Goal: Task Accomplishment & Management: Manage account settings

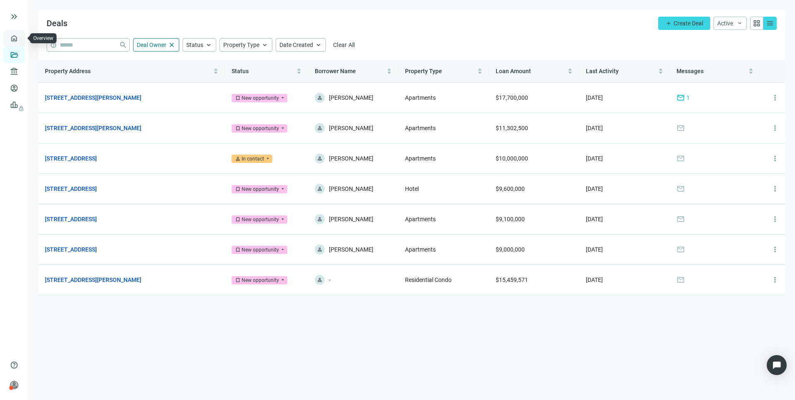
click at [21, 36] on link "Overview" at bounding box center [33, 38] width 25 height 7
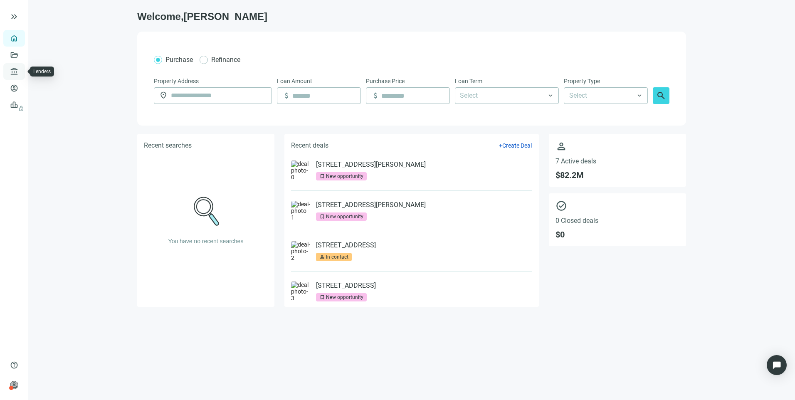
click at [21, 75] on link "Lenders" at bounding box center [32, 71] width 22 height 7
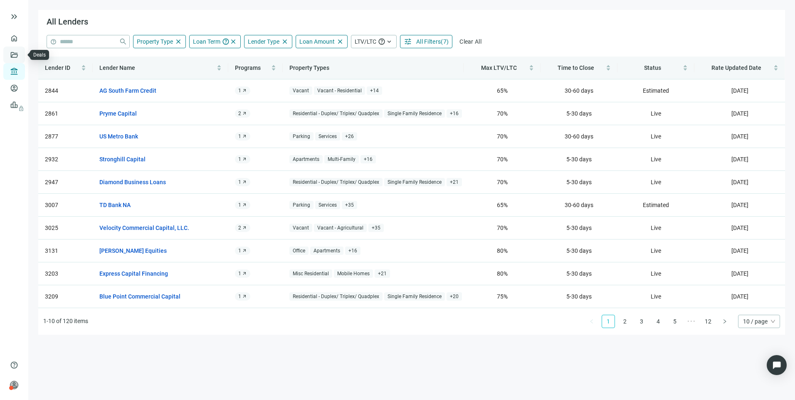
click at [21, 58] on link "Deals" at bounding box center [28, 55] width 15 height 7
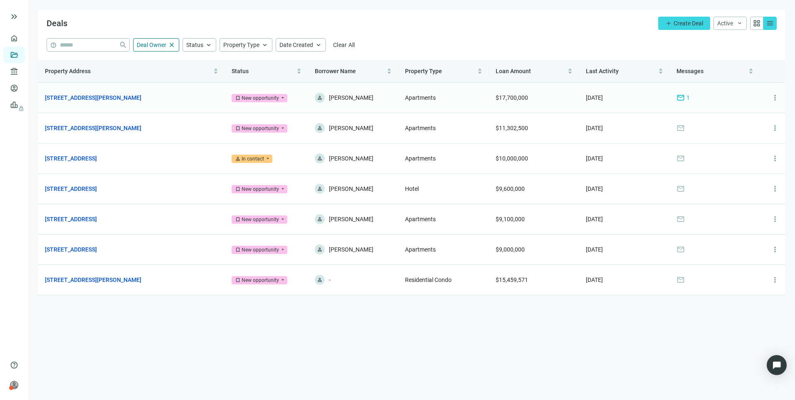
click at [684, 100] on span "mail" at bounding box center [680, 98] width 8 height 8
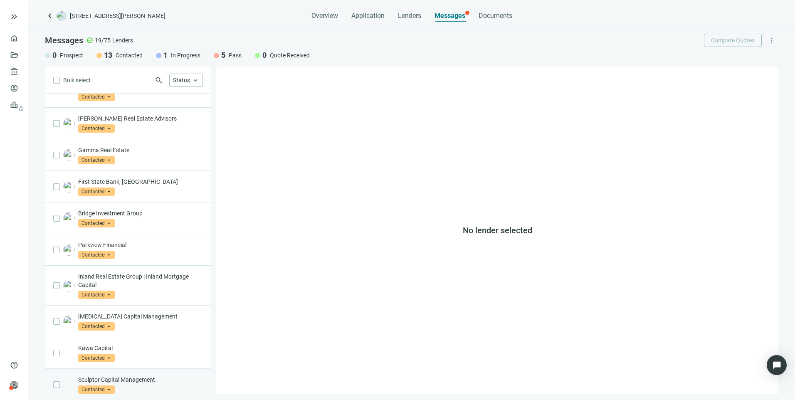
scroll to position [291, 0]
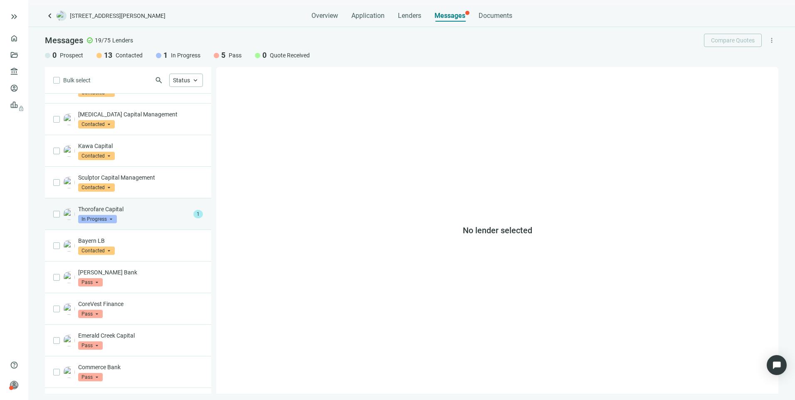
click at [163, 205] on p "Thorofare Capital" at bounding box center [134, 209] width 112 height 8
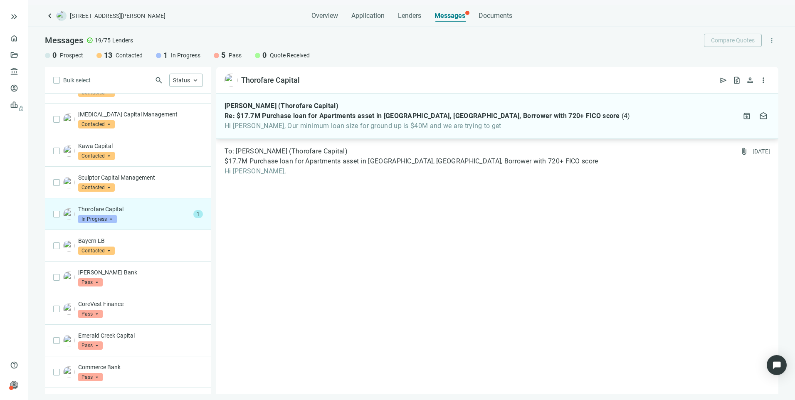
click at [320, 129] on span "Hi Larry, Our minimum loan size for ground up is $40M and we are trying to get" at bounding box center [427, 126] width 406 height 8
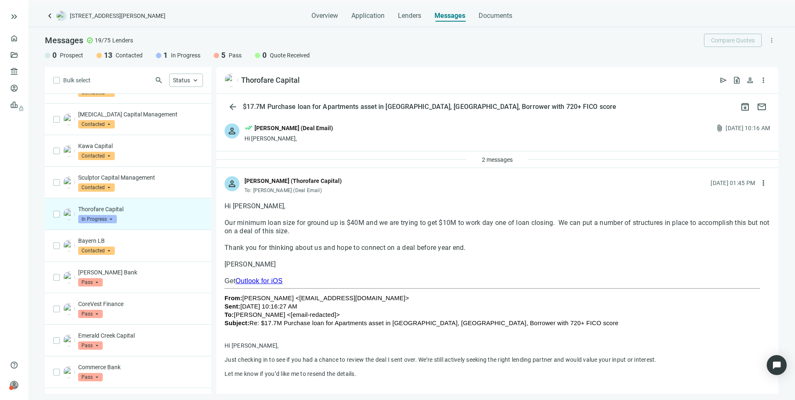
click at [92, 215] on span "In Progress" at bounding box center [97, 219] width 39 height 8
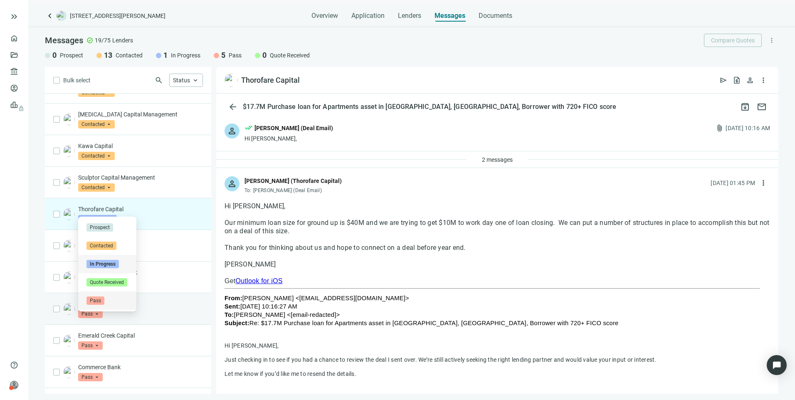
click at [92, 299] on span "Pass" at bounding box center [95, 300] width 18 height 8
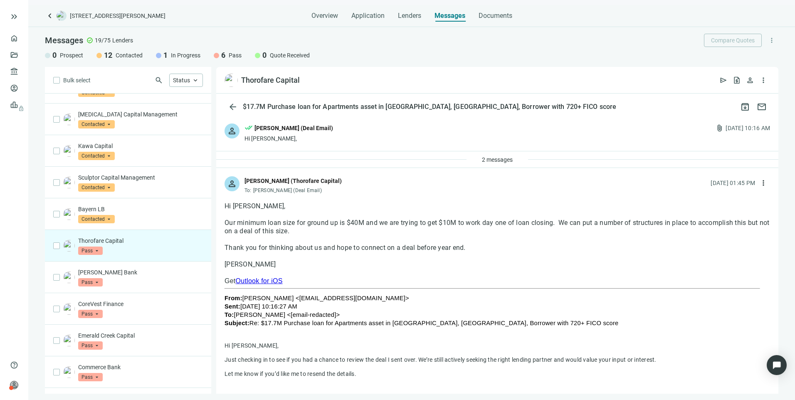
scroll to position [38, 0]
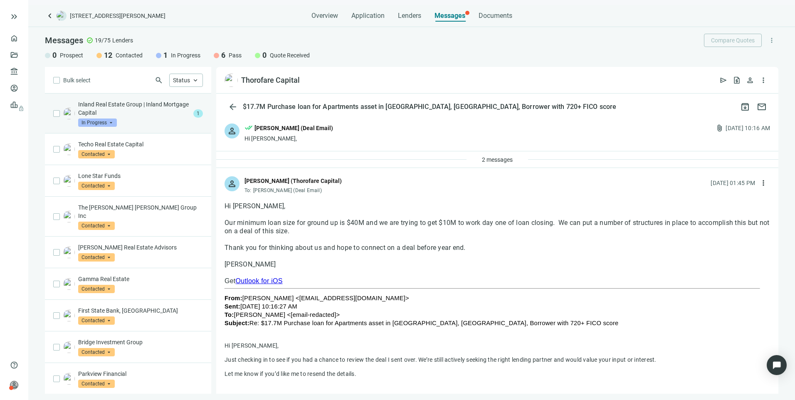
click at [132, 117] on div "Inland Real Estate Group | Inland Mortgage Capital In Progress arrow_drop_down" at bounding box center [134, 113] width 112 height 27
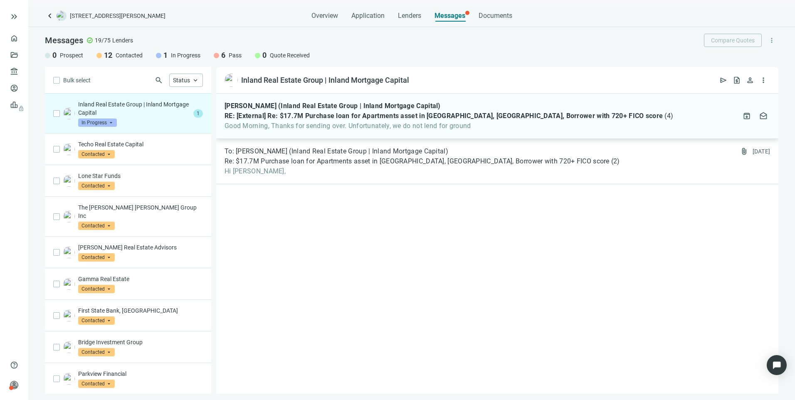
click at [280, 123] on span "Good Morning, Thanks for sending over. Unfortunately, we do not lend for ground" at bounding box center [448, 126] width 449 height 8
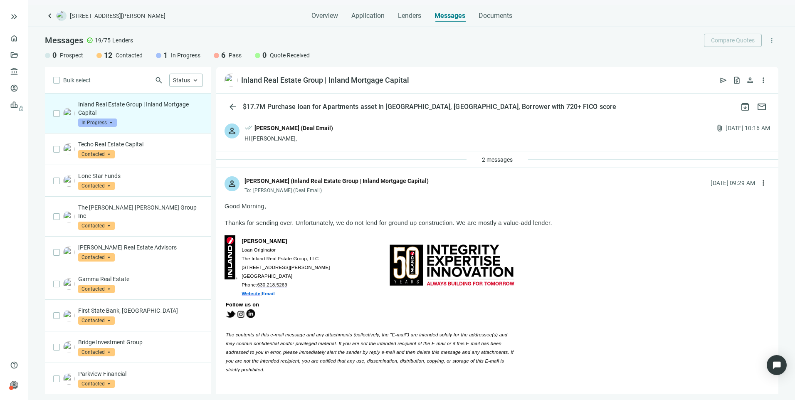
click at [108, 122] on span "In Progress" at bounding box center [97, 122] width 39 height 8
click at [99, 210] on span "Pass" at bounding box center [95, 212] width 18 height 8
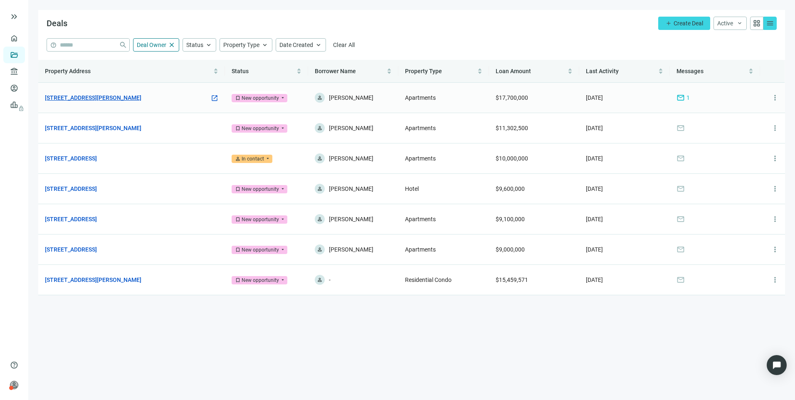
click at [137, 101] on link "[STREET_ADDRESS][PERSON_NAME]" at bounding box center [93, 97] width 96 height 9
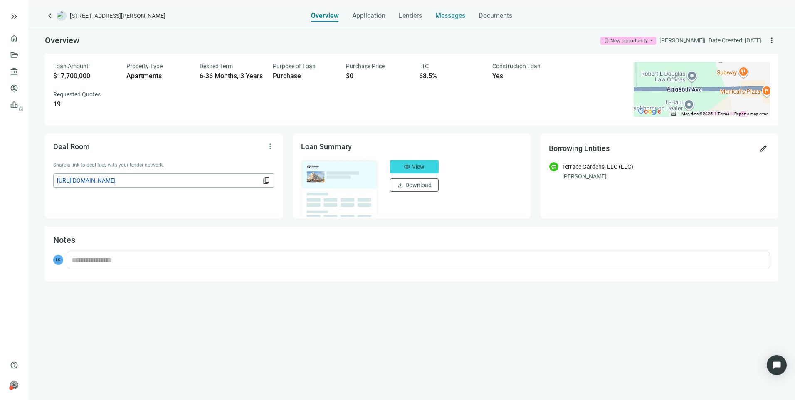
click at [463, 17] on span "Messages" at bounding box center [450, 16] width 30 height 8
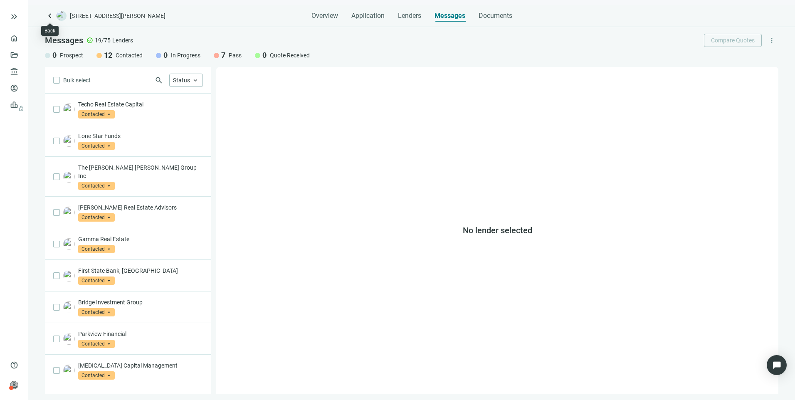
click at [47, 18] on span "keyboard_arrow_left" at bounding box center [50, 16] width 10 height 10
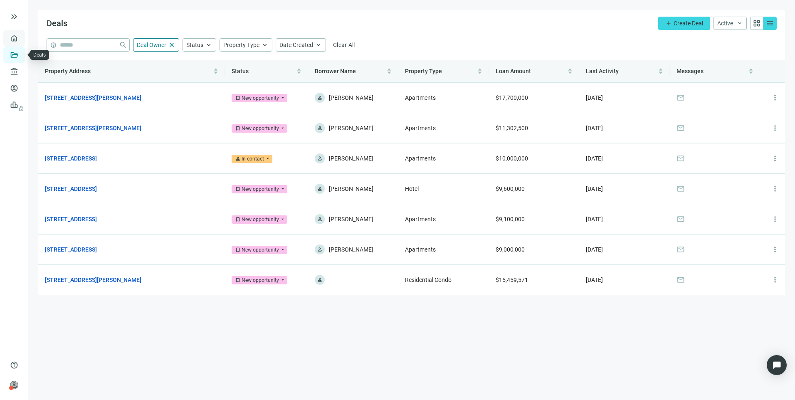
click at [21, 41] on link "Overview" at bounding box center [33, 38] width 25 height 7
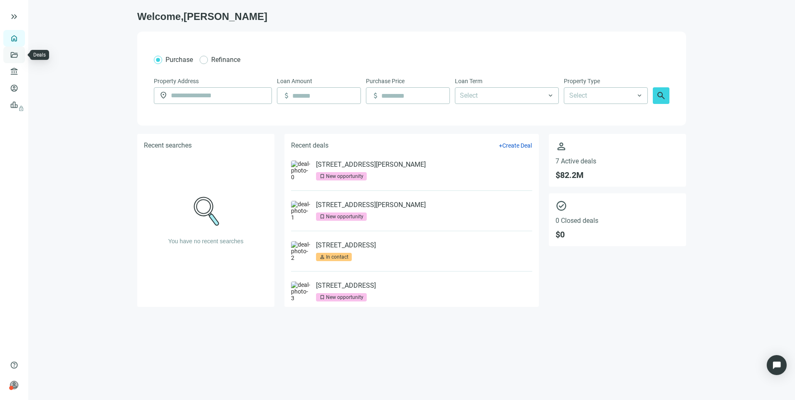
click at [21, 52] on link "Deals" at bounding box center [28, 55] width 15 height 7
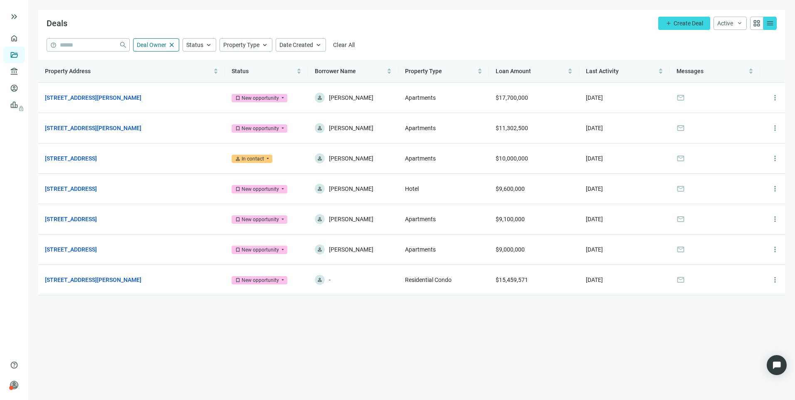
click at [753, 25] on span "grid_view" at bounding box center [756, 23] width 8 height 8
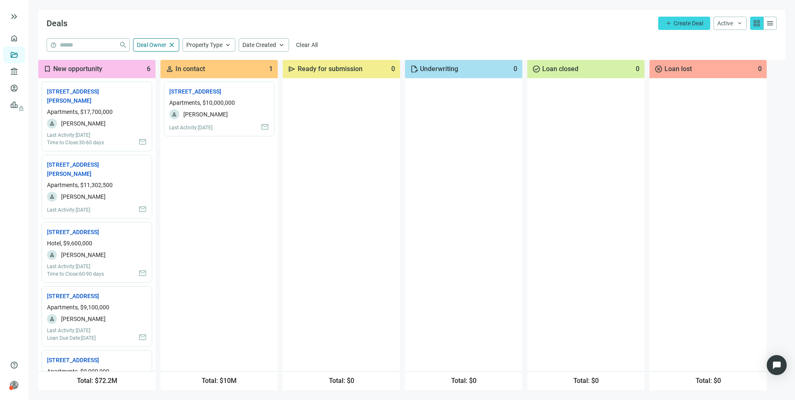
click at [773, 22] on span "menu" at bounding box center [770, 23] width 8 height 8
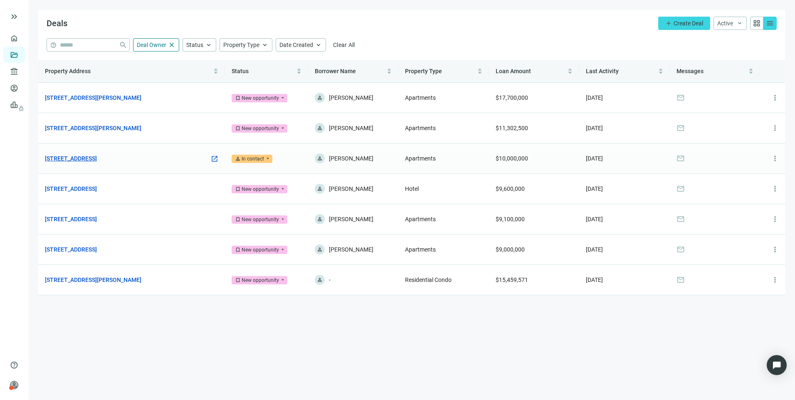
click at [97, 160] on link "[STREET_ADDRESS]" at bounding box center [71, 158] width 52 height 9
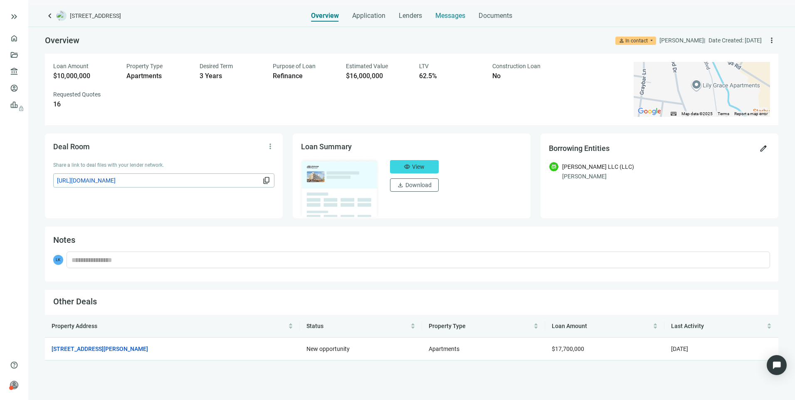
click at [456, 13] on span "Messages" at bounding box center [450, 16] width 30 height 8
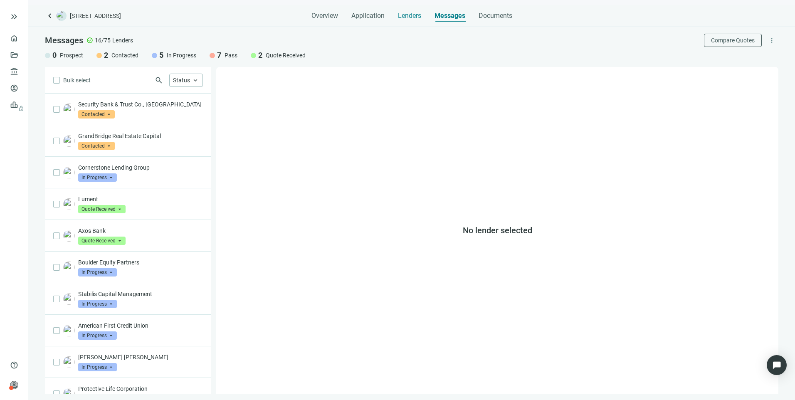
click at [414, 13] on span "Lenders" at bounding box center [409, 16] width 23 height 8
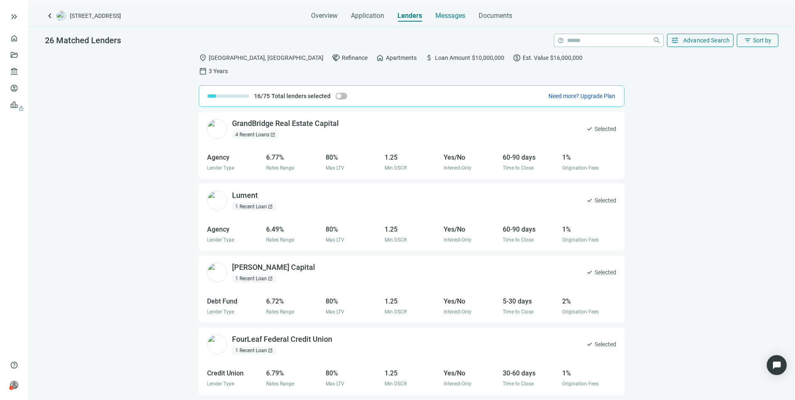
click at [456, 13] on span "Messages" at bounding box center [450, 16] width 30 height 8
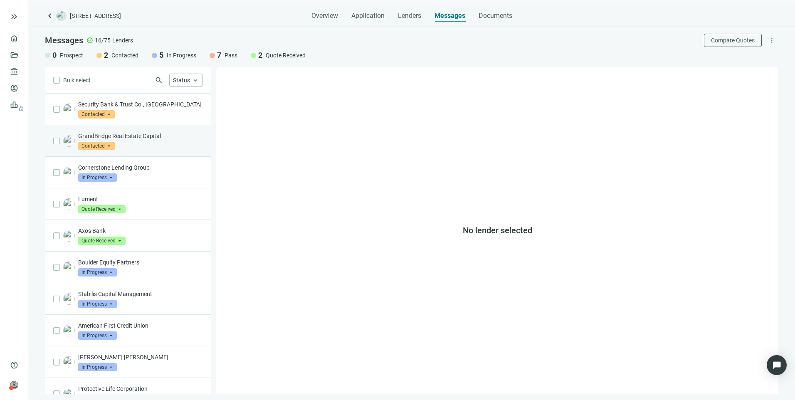
click at [137, 140] on p "GrandBridge Real Estate Capital" at bounding box center [140, 136] width 125 height 8
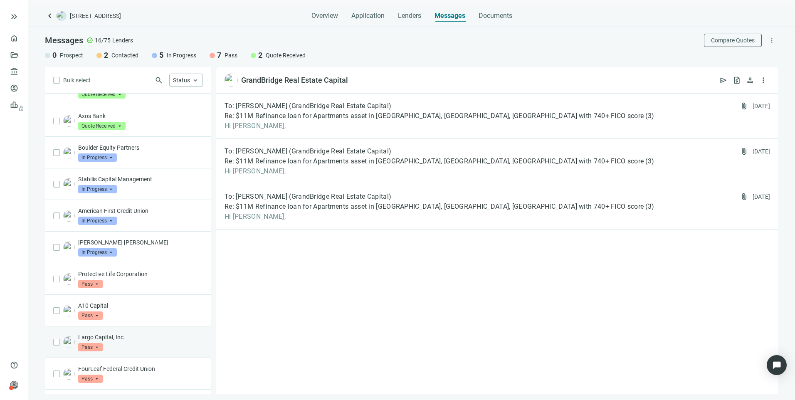
scroll to position [205, 0]
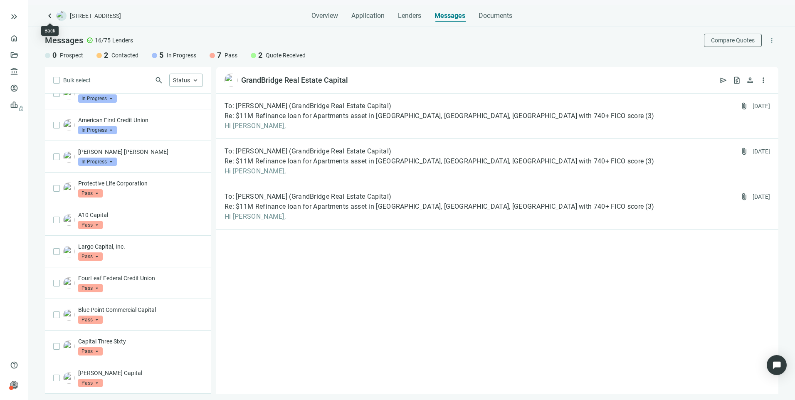
click at [49, 15] on span "keyboard_arrow_left" at bounding box center [50, 16] width 10 height 10
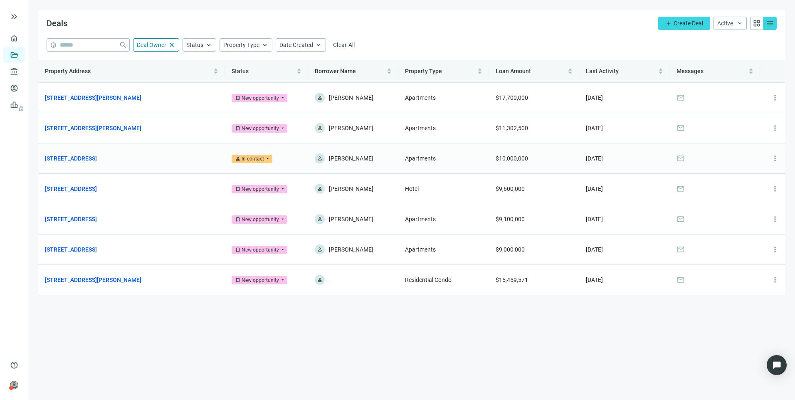
click at [93, 165] on td "[STREET_ADDRESS] open_in_new" at bounding box center [131, 158] width 187 height 30
click at [94, 162] on link "[STREET_ADDRESS]" at bounding box center [71, 158] width 52 height 9
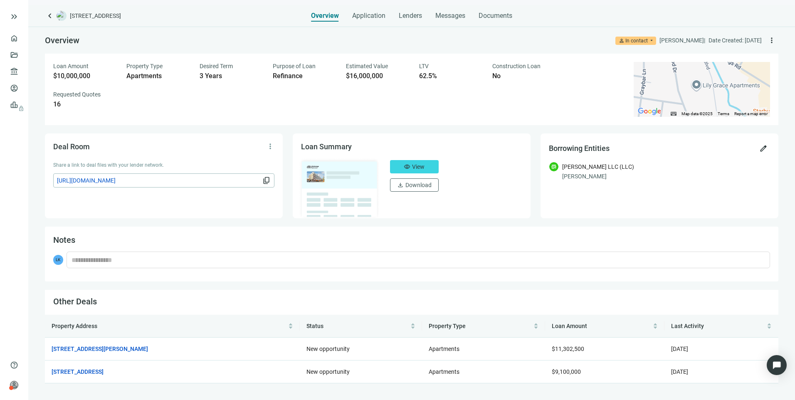
click at [162, 179] on span "[URL][DOMAIN_NAME]" at bounding box center [159, 180] width 204 height 9
click at [21, 42] on link "Overview" at bounding box center [33, 38] width 25 height 7
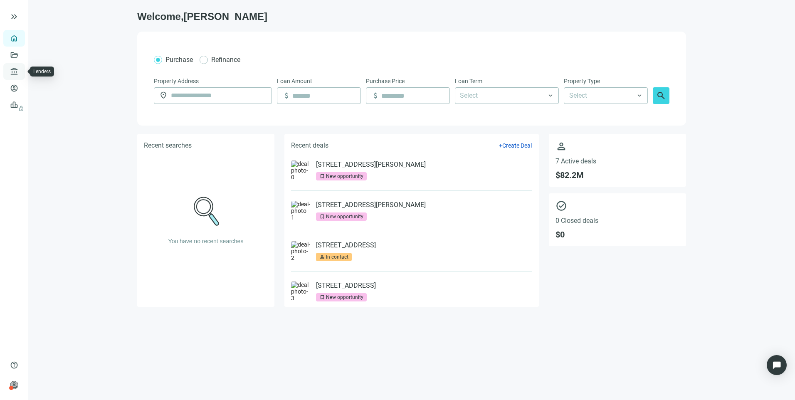
click at [21, 73] on link "Lenders" at bounding box center [32, 71] width 22 height 7
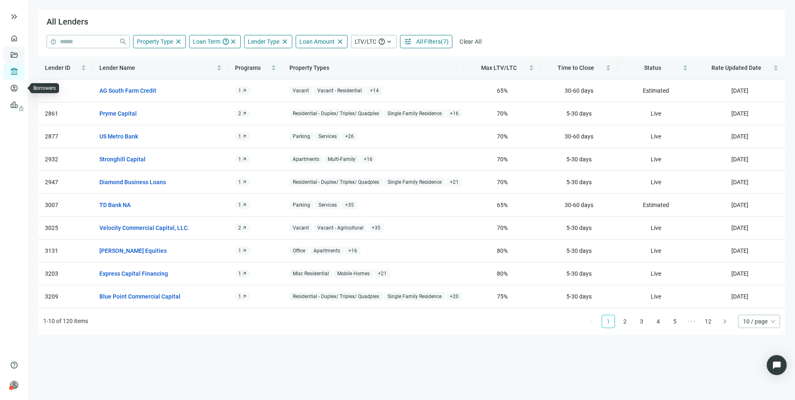
click at [21, 54] on link "Deals" at bounding box center [28, 55] width 15 height 7
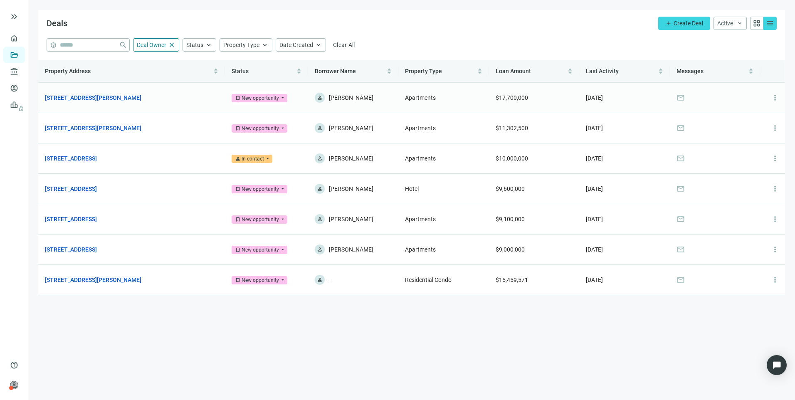
click at [108, 103] on td "[STREET_ADDRESS][PERSON_NAME] open_in_new" at bounding box center [131, 98] width 187 height 30
click at [108, 98] on link "[STREET_ADDRESS][PERSON_NAME]" at bounding box center [93, 97] width 96 height 9
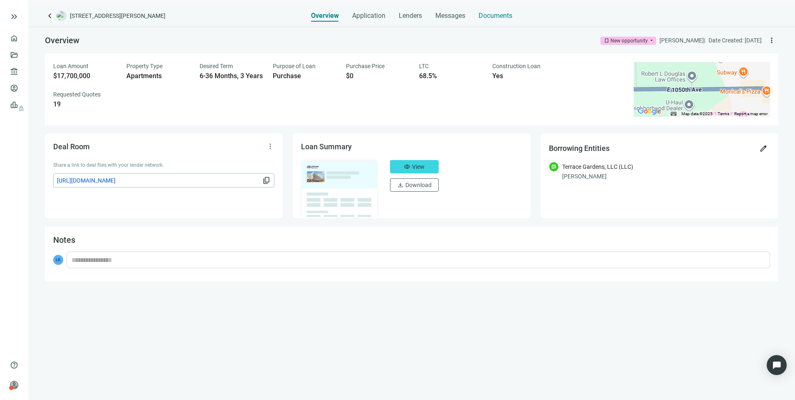
click at [494, 15] on span "Documents" at bounding box center [495, 16] width 34 height 8
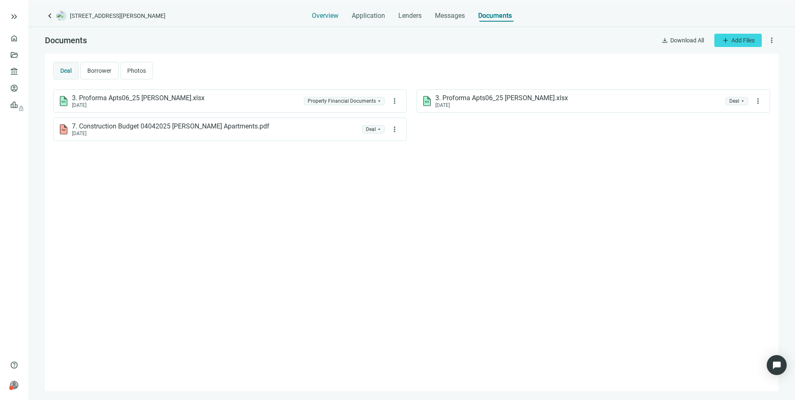
click at [328, 18] on span "Overview" at bounding box center [325, 16] width 27 height 8
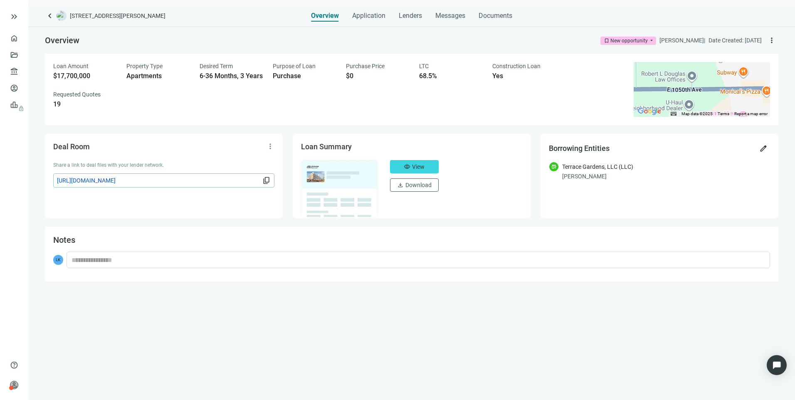
click at [164, 183] on span "[URL][DOMAIN_NAME]" at bounding box center [159, 180] width 204 height 9
click at [21, 39] on link "Overview" at bounding box center [33, 38] width 25 height 7
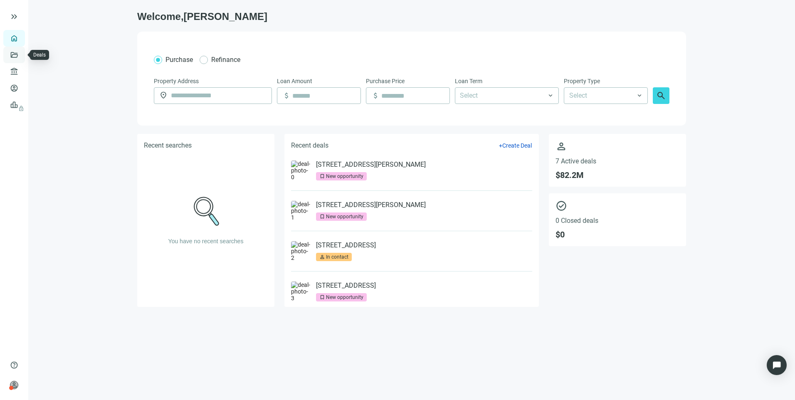
click at [21, 54] on link "Deals" at bounding box center [28, 55] width 15 height 7
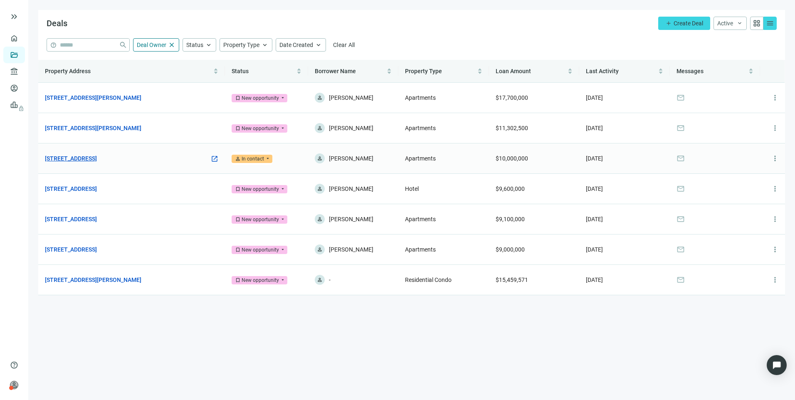
click at [97, 161] on link "[STREET_ADDRESS]" at bounding box center [71, 158] width 52 height 9
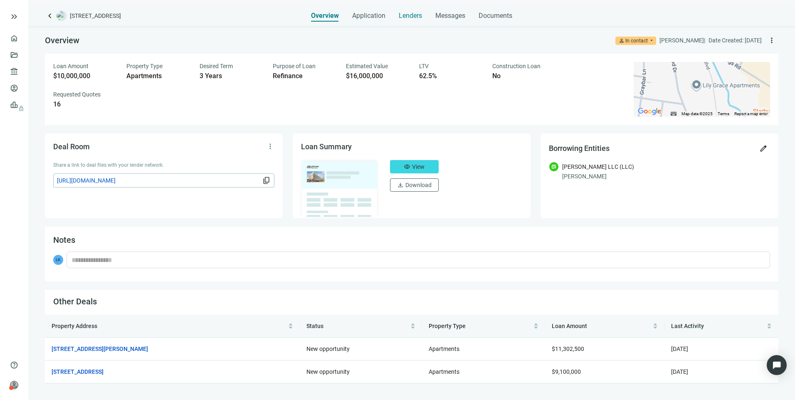
click at [418, 13] on span "Lenders" at bounding box center [410, 16] width 23 height 8
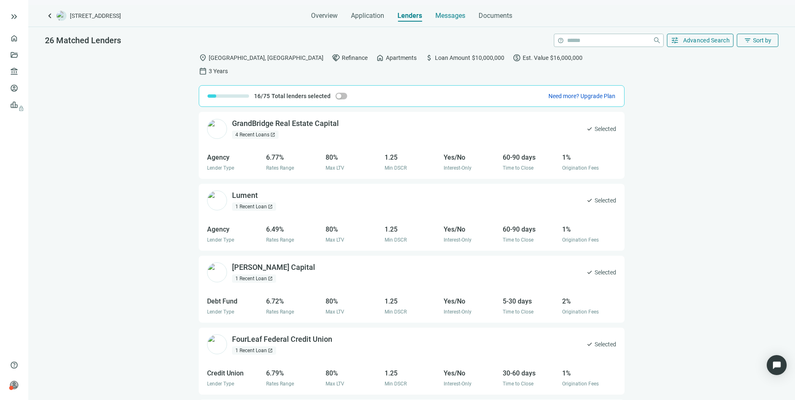
click at [452, 15] on span "Messages" at bounding box center [450, 16] width 30 height 8
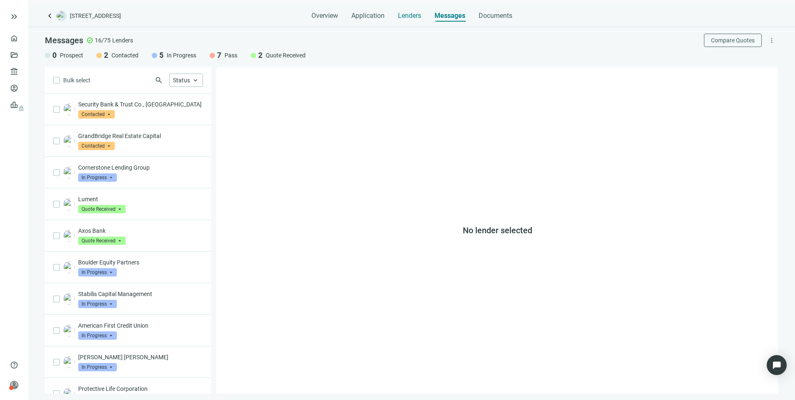
click at [419, 17] on span "Lenders" at bounding box center [409, 16] width 23 height 8
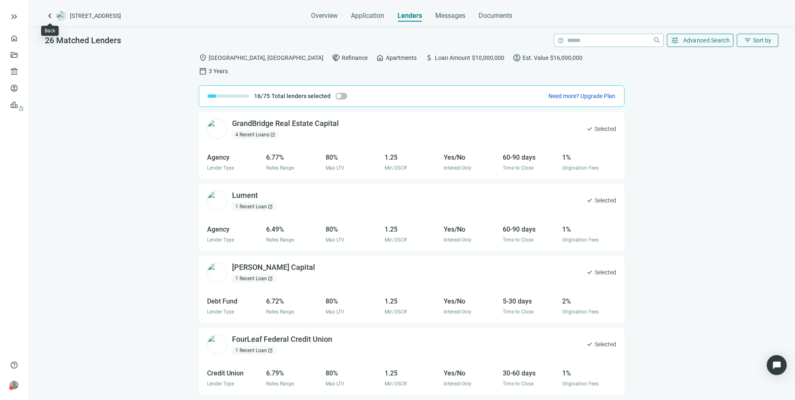
click at [52, 19] on span "keyboard_arrow_left" at bounding box center [50, 16] width 10 height 10
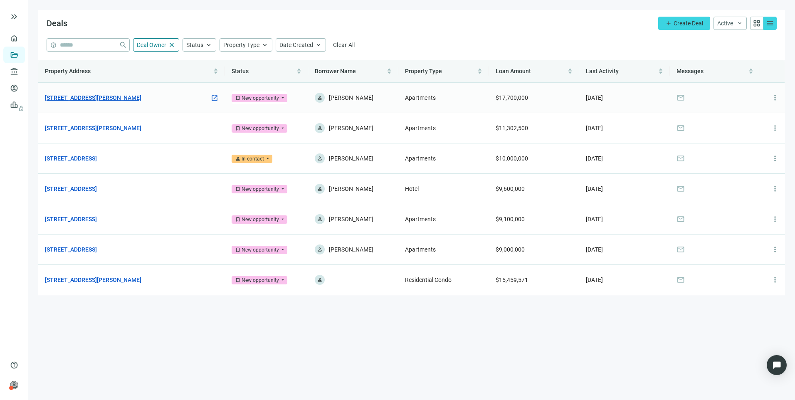
click at [83, 97] on link "[STREET_ADDRESS][PERSON_NAME]" at bounding box center [93, 97] width 96 height 9
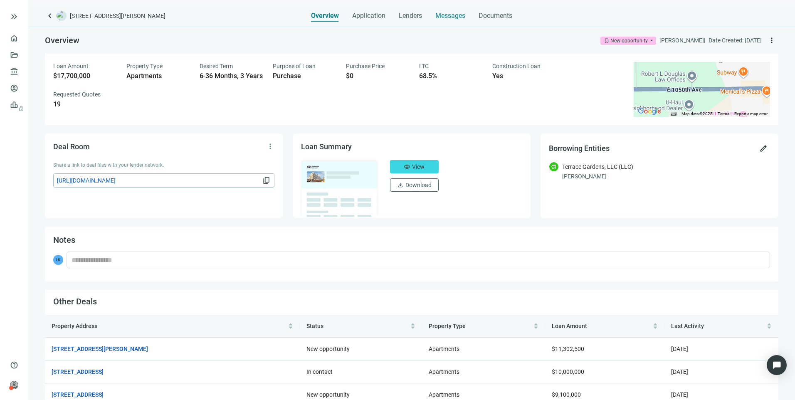
click at [445, 14] on span "Messages" at bounding box center [450, 16] width 30 height 8
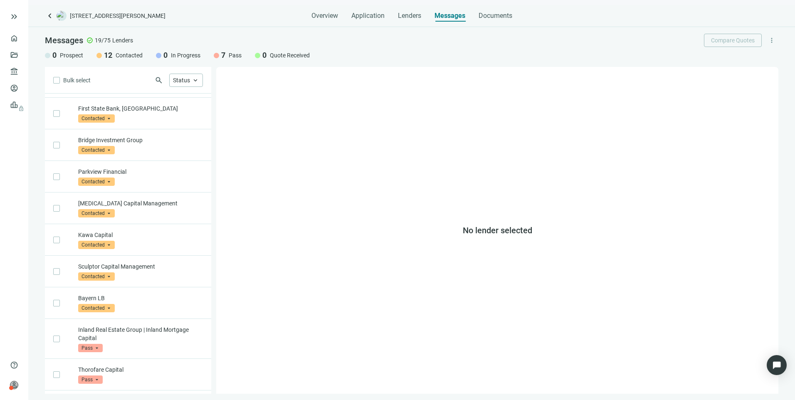
scroll to position [308, 0]
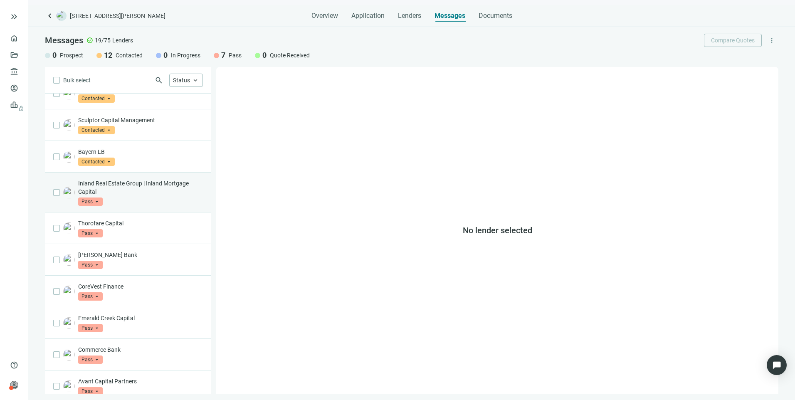
click at [145, 194] on div "Inland Real Estate Group | Inland Mortgage Capital Pass arrow_drop_down" at bounding box center [140, 192] width 125 height 27
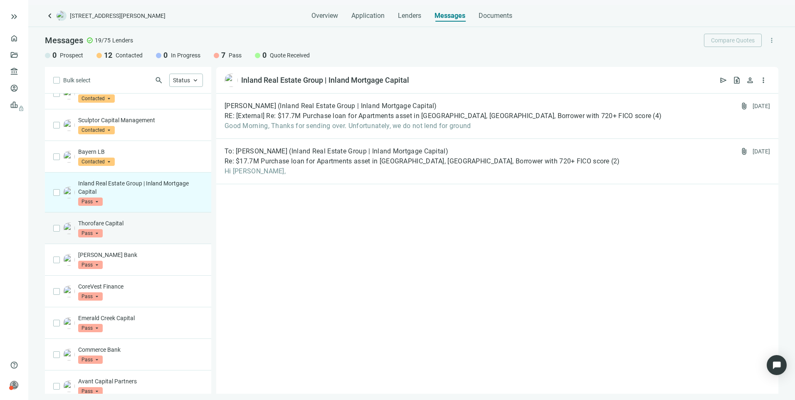
click at [144, 219] on p "Thorofare Capital" at bounding box center [140, 223] width 125 height 8
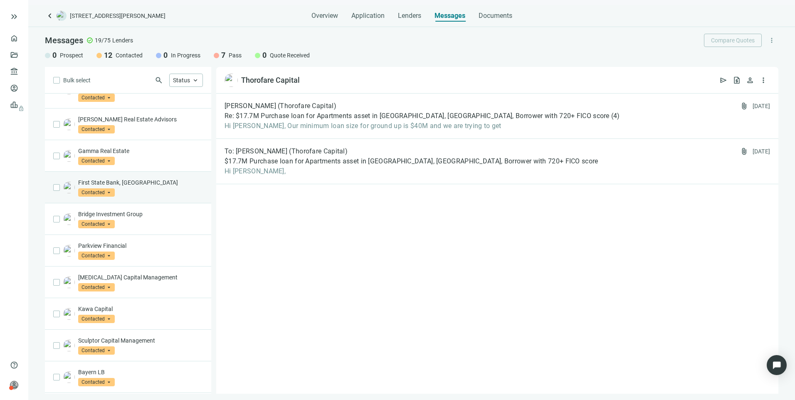
scroll to position [291, 0]
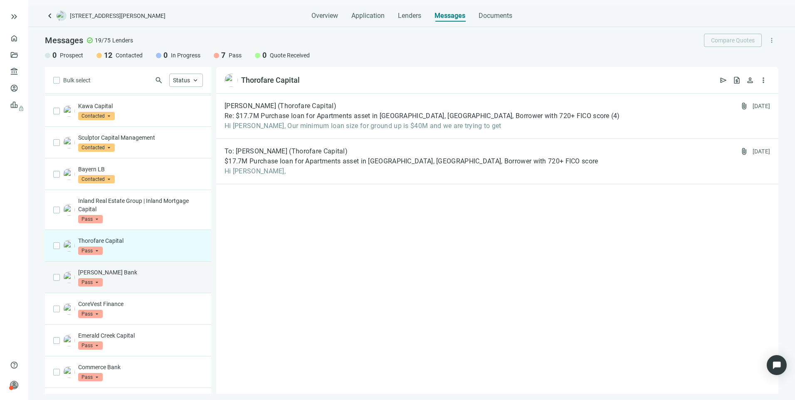
click at [140, 261] on div "[PERSON_NAME] Bank Pass arrow_drop_down" at bounding box center [128, 277] width 166 height 32
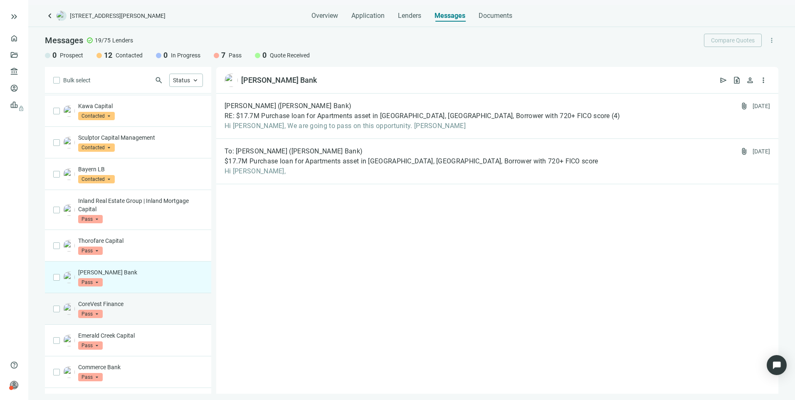
click at [129, 304] on div "CoreVest Finance Pass arrow_drop_down" at bounding box center [140, 309] width 125 height 18
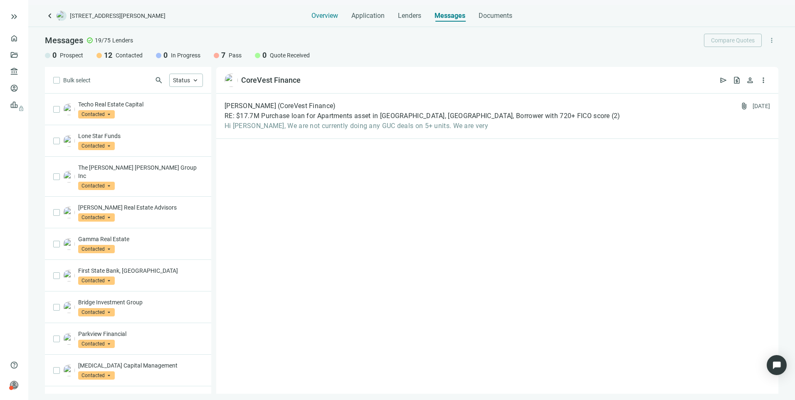
click at [313, 17] on span "Overview" at bounding box center [324, 16] width 27 height 8
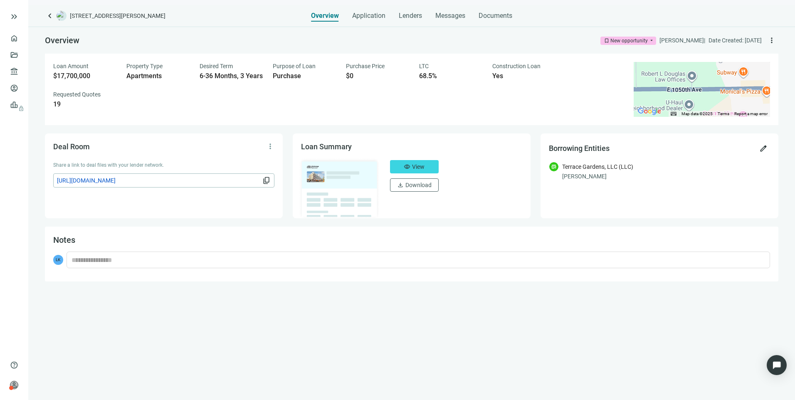
click at [195, 184] on span "[URL][DOMAIN_NAME]" at bounding box center [159, 180] width 204 height 9
click at [21, 36] on link "Overview" at bounding box center [33, 38] width 25 height 7
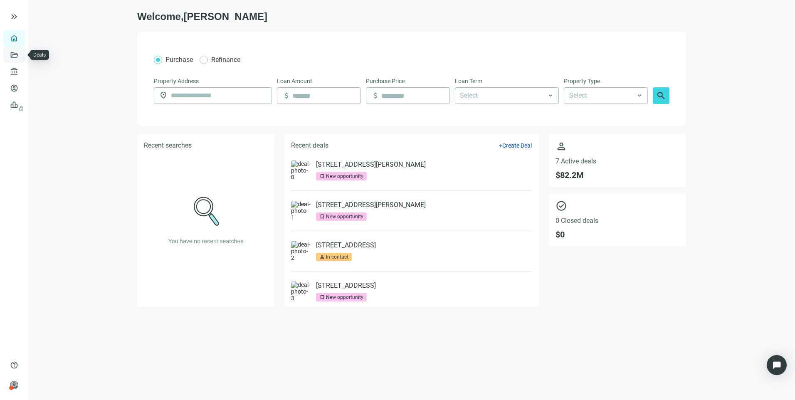
click at [21, 58] on link "Deals" at bounding box center [28, 55] width 15 height 7
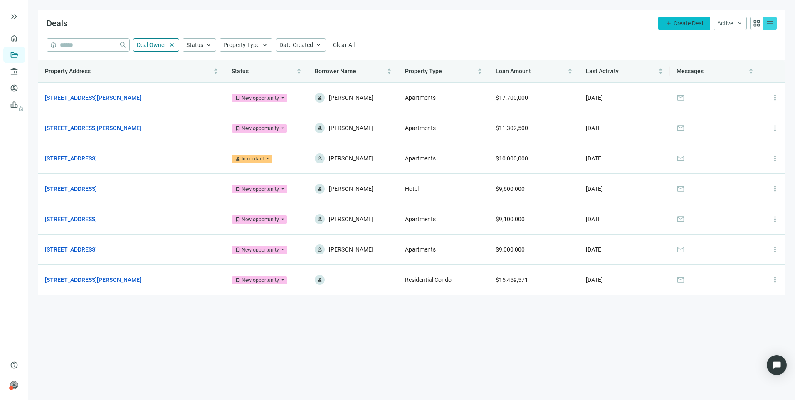
click at [685, 24] on span "Create Deal" at bounding box center [688, 23] width 30 height 7
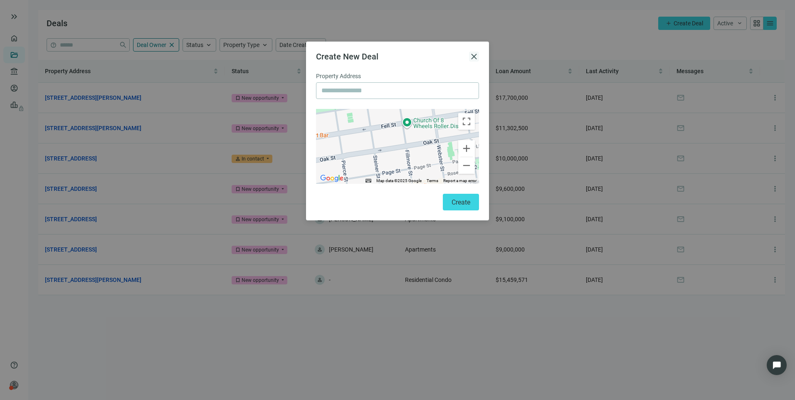
click at [472, 57] on span "close" at bounding box center [474, 57] width 10 height 10
